Goal: Find contact information: Find contact information

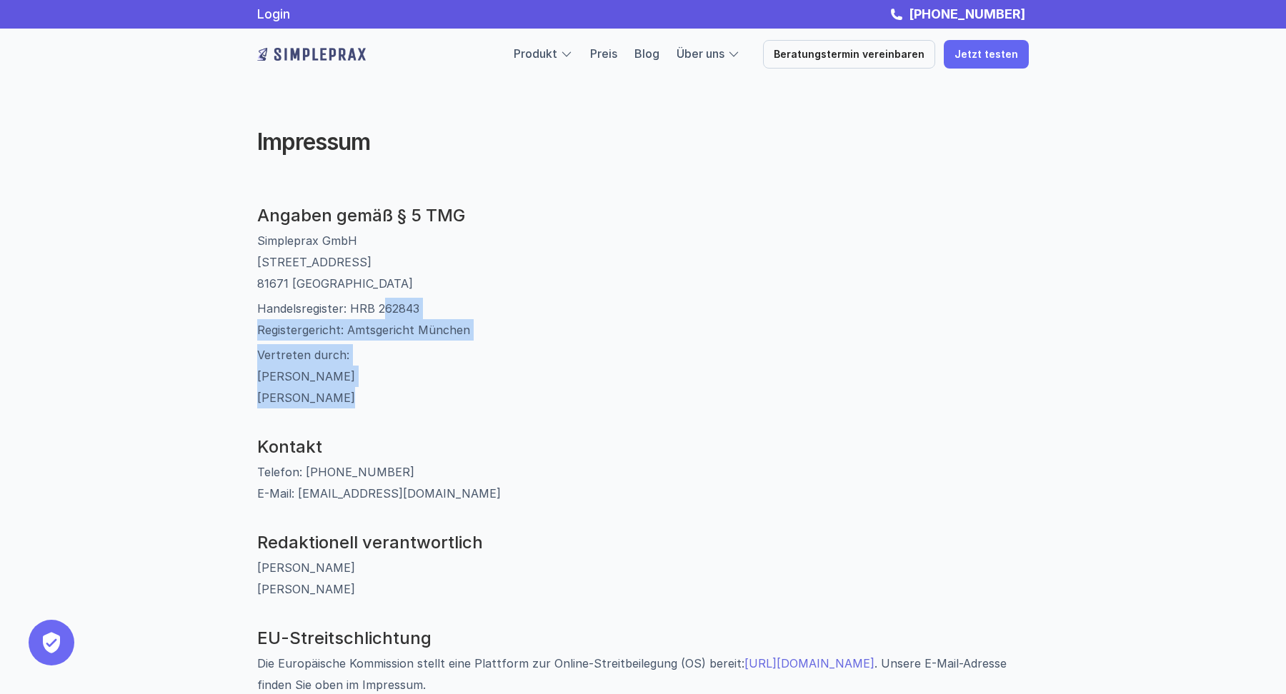
drag, startPoint x: 384, startPoint y: 407, endPoint x: 384, endPoint y: 316, distance: 91.4
click at [384, 316] on p "Handelsregister: HRB 262843 Registergericht: [GEOGRAPHIC_DATA]" at bounding box center [642, 319] width 771 height 43
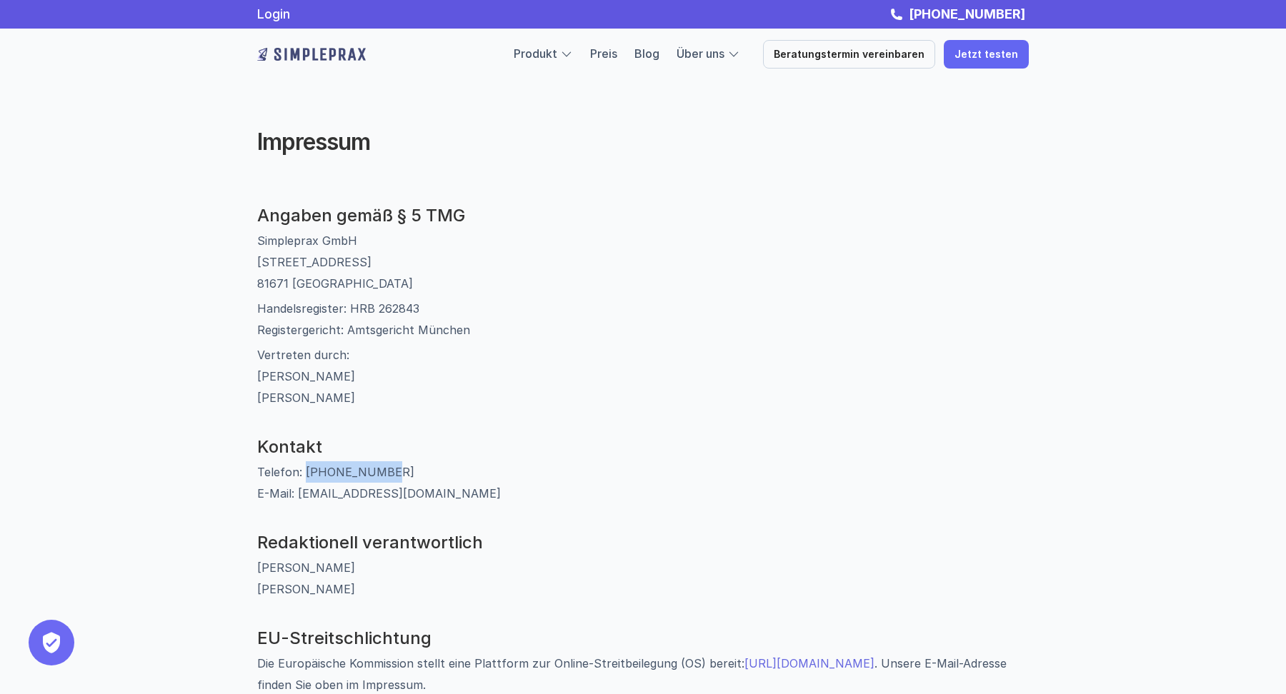
drag, startPoint x: 303, startPoint y: 471, endPoint x: 522, endPoint y: 471, distance: 219.3
click at [522, 471] on p "Telefon: [PHONE_NUMBER] E-Mail: [EMAIL_ADDRESS][DOMAIN_NAME]" at bounding box center [642, 482] width 771 height 43
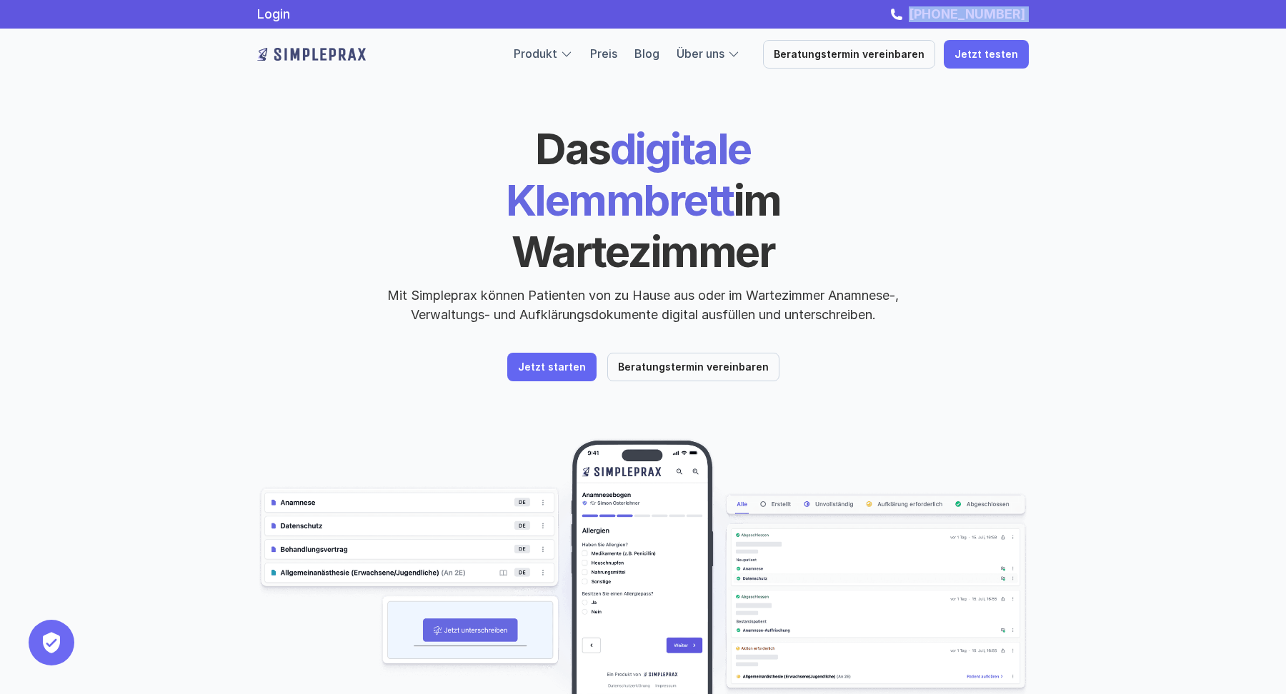
drag, startPoint x: 1060, startPoint y: 19, endPoint x: 919, endPoint y: 14, distance: 141.5
click at [919, 14] on div "Login +49 89 54196861" at bounding box center [642, 14] width 857 height 16
copy link "[PHONE_NUMBER]"
